Goal: Find contact information: Find contact information

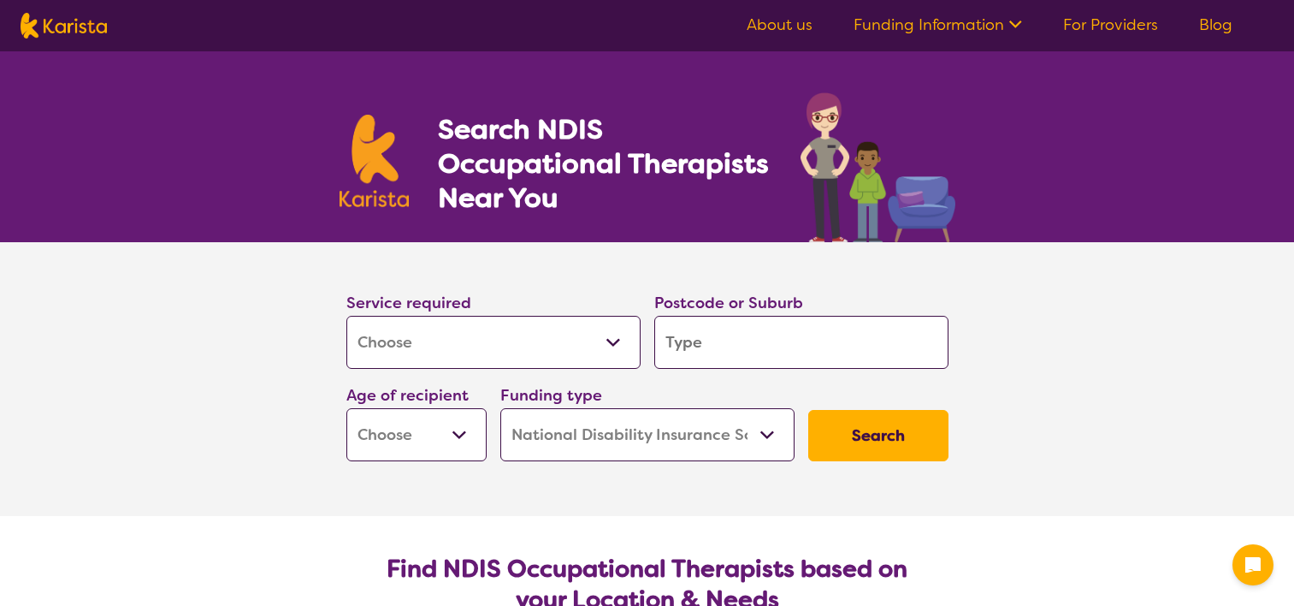
select select "[MEDICAL_DATA]"
select select "NDIS"
select select "[MEDICAL_DATA]"
select select "NDIS"
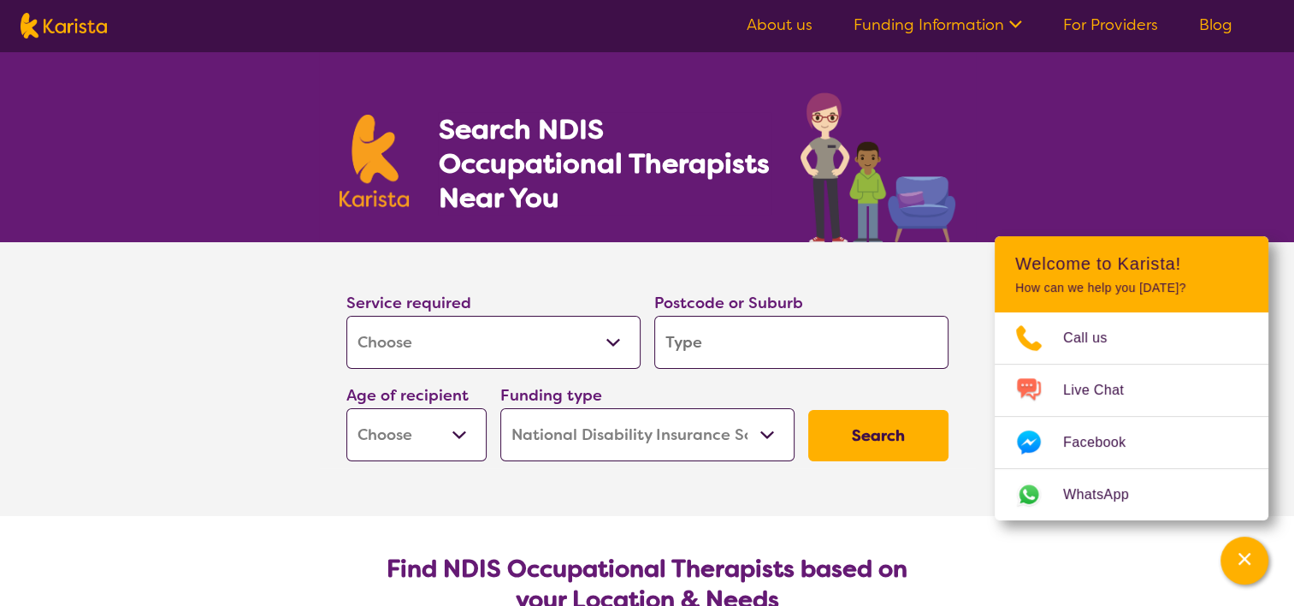
click at [879, 358] on input "search" at bounding box center [802, 342] width 294 height 53
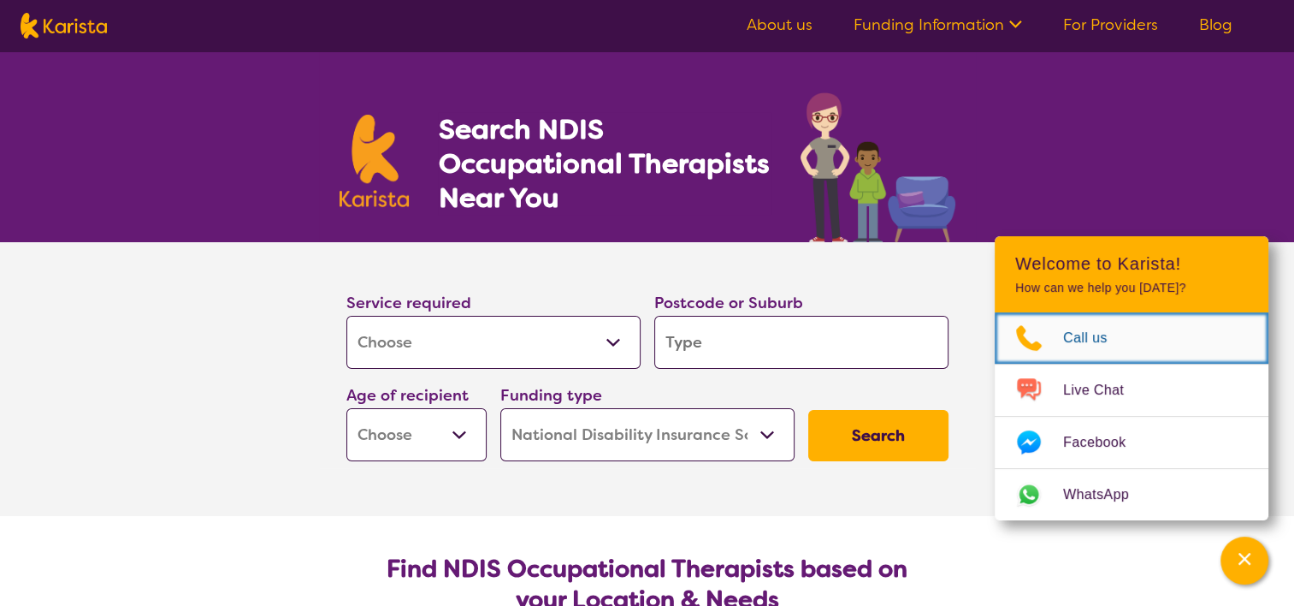
click at [1102, 339] on span "Call us" at bounding box center [1095, 338] width 65 height 26
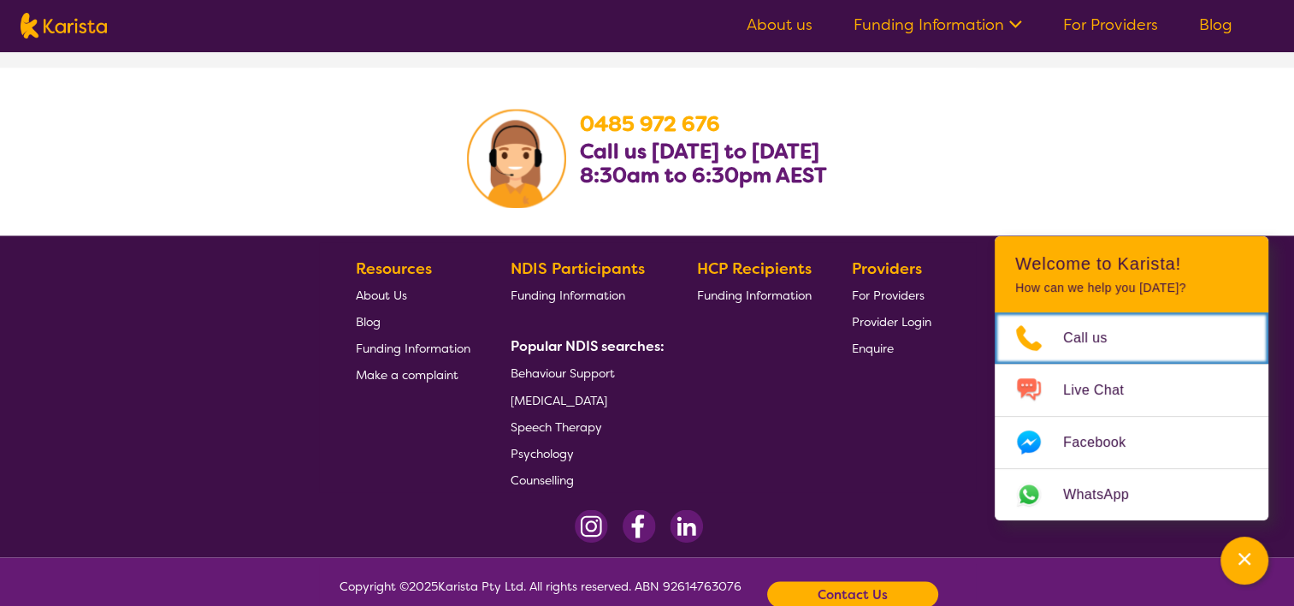
scroll to position [2880, 0]
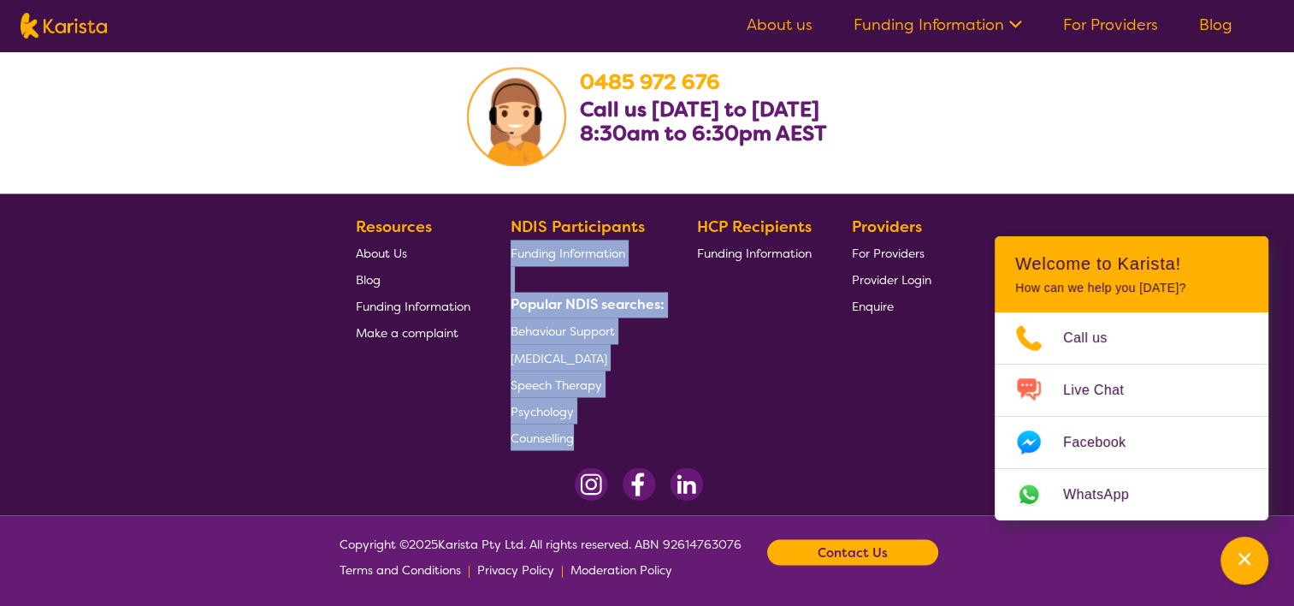
drag, startPoint x: 504, startPoint y: 287, endPoint x: 608, endPoint y: 424, distance: 172.1
click at [608, 424] on section "Resources About Us Blog Funding Information Make a complaint NDIS Participants …" at bounding box center [647, 325] width 657 height 250
copy div "Funding Information Popular NDIS searches: Behaviour Support [MEDICAL_DATA] [ME…"
